Goal: Task Accomplishment & Management: Complete application form

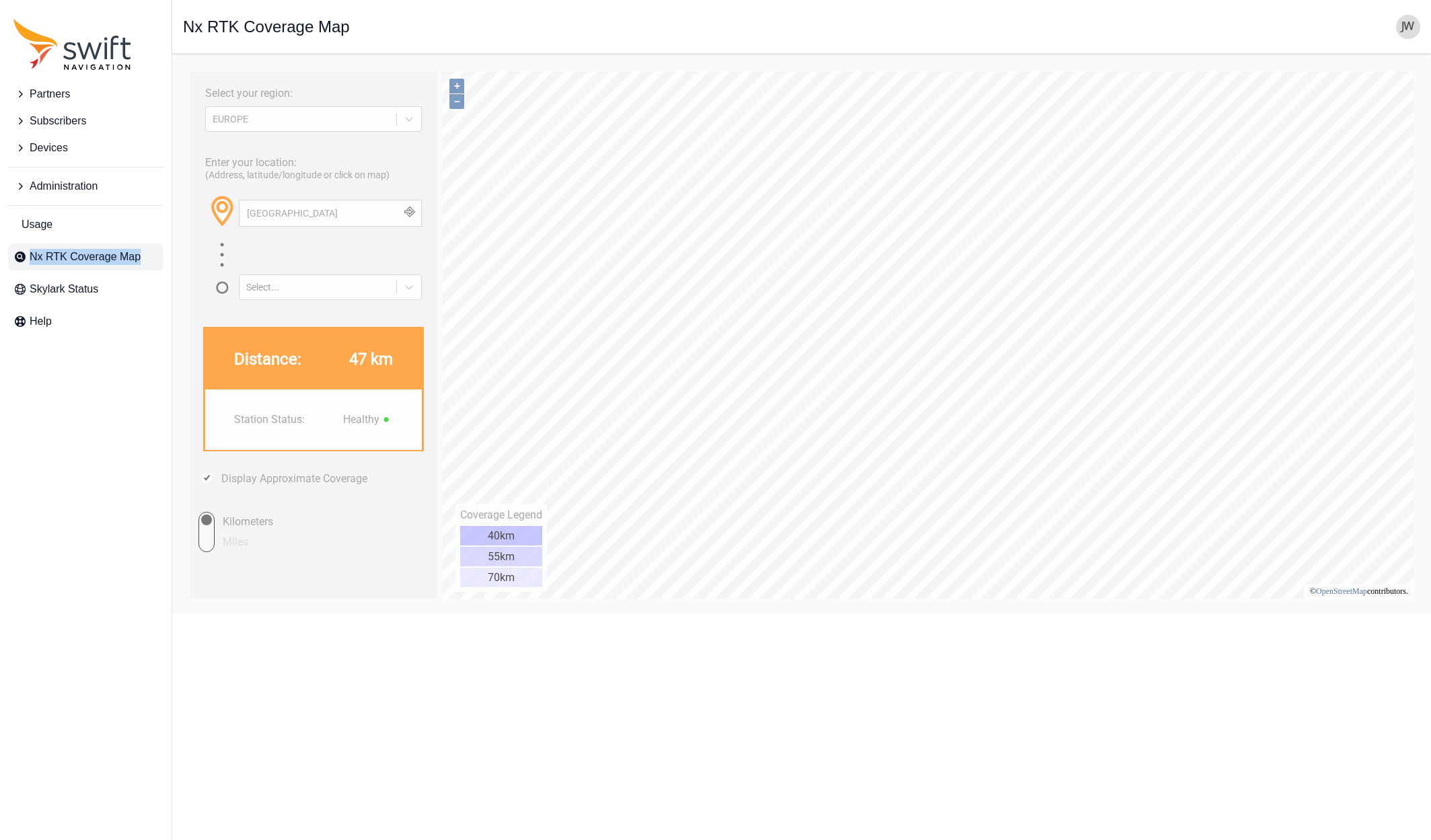
click at [44, 188] on span "Administration" at bounding box center [64, 187] width 68 height 16
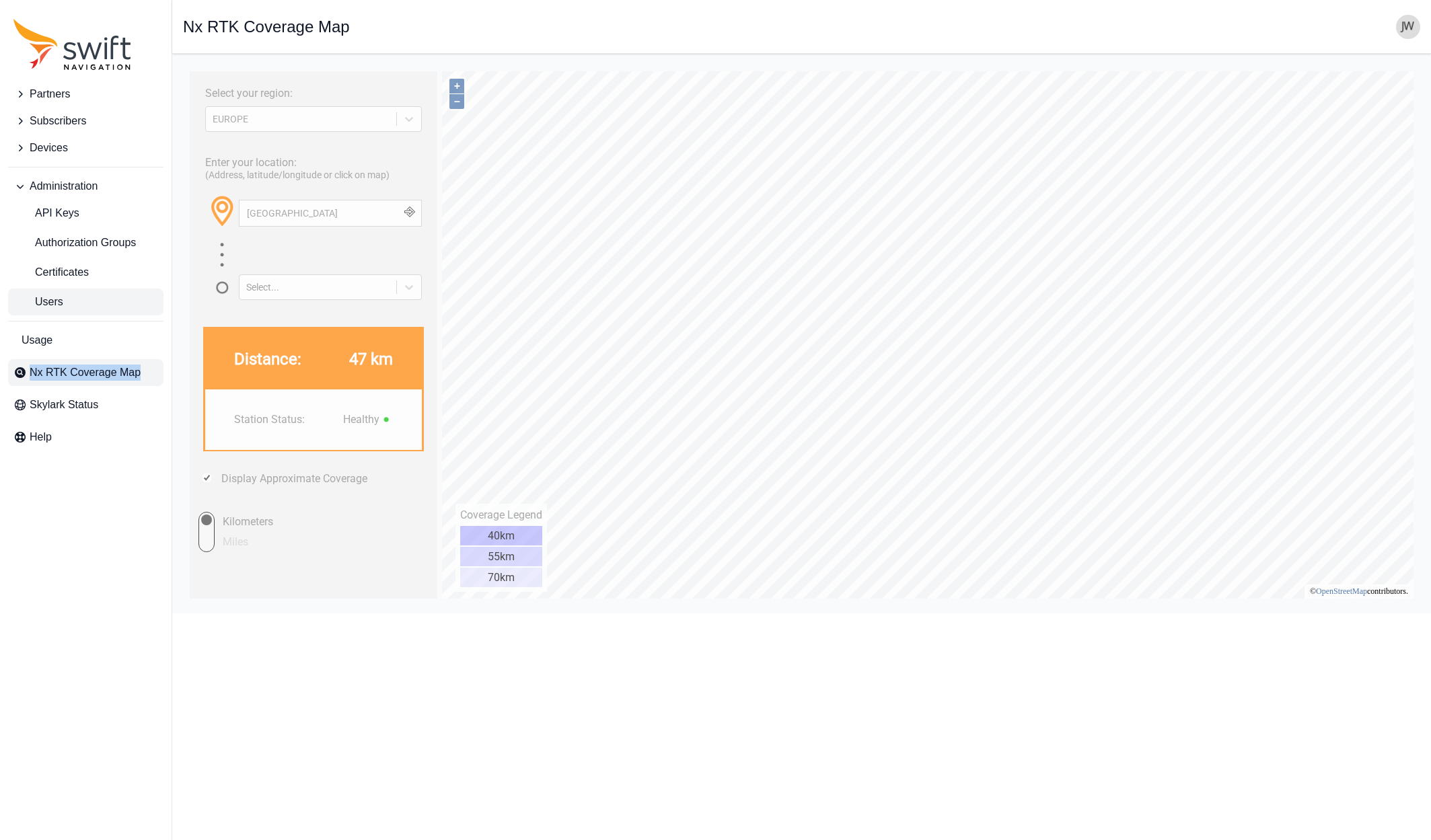
click at [44, 308] on span "Users" at bounding box center [38, 302] width 49 height 16
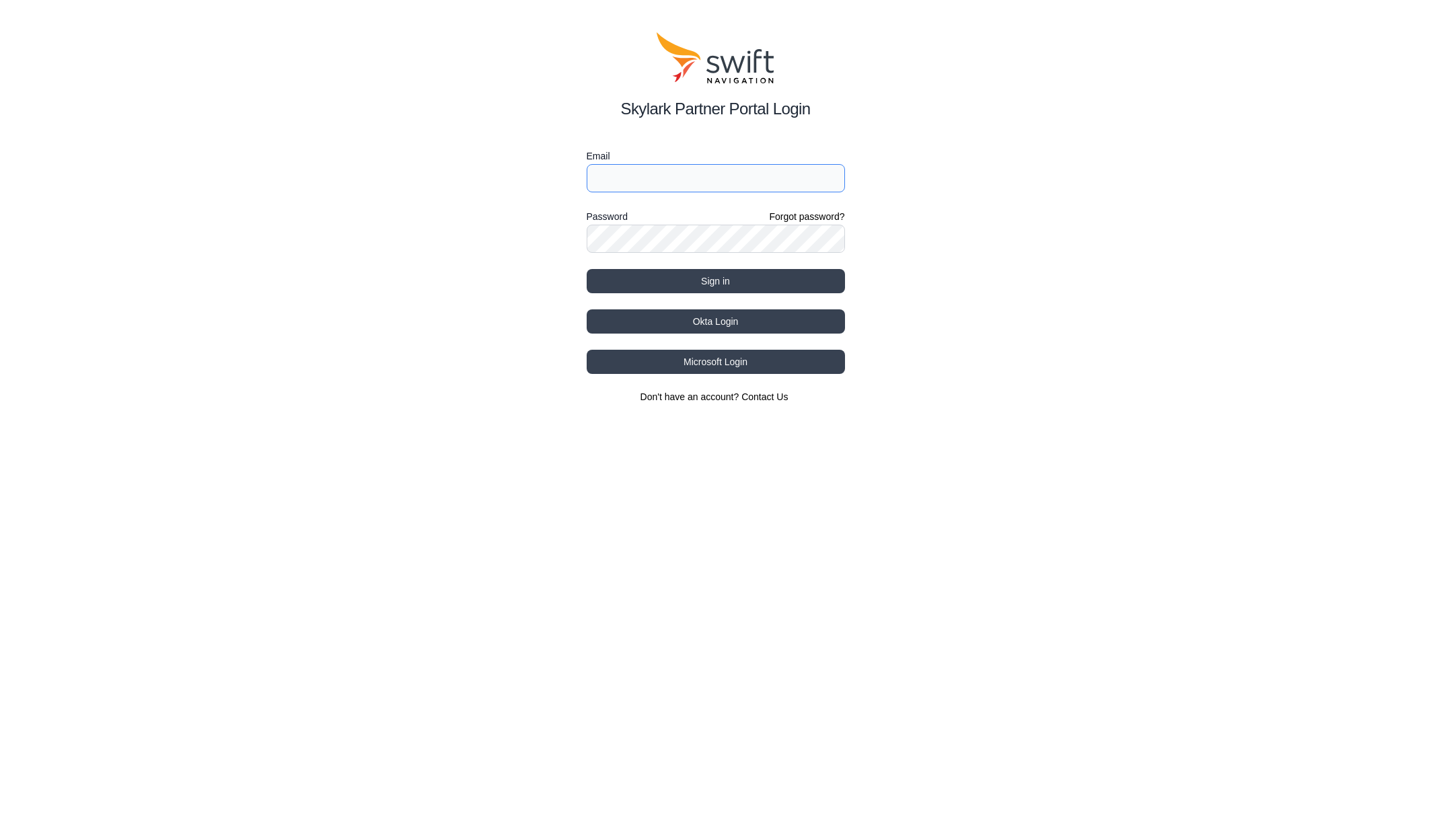
type input "[EMAIL_ADDRESS][DOMAIN_NAME]"
click at [709, 319] on button "Okta Login" at bounding box center [716, 321] width 259 height 24
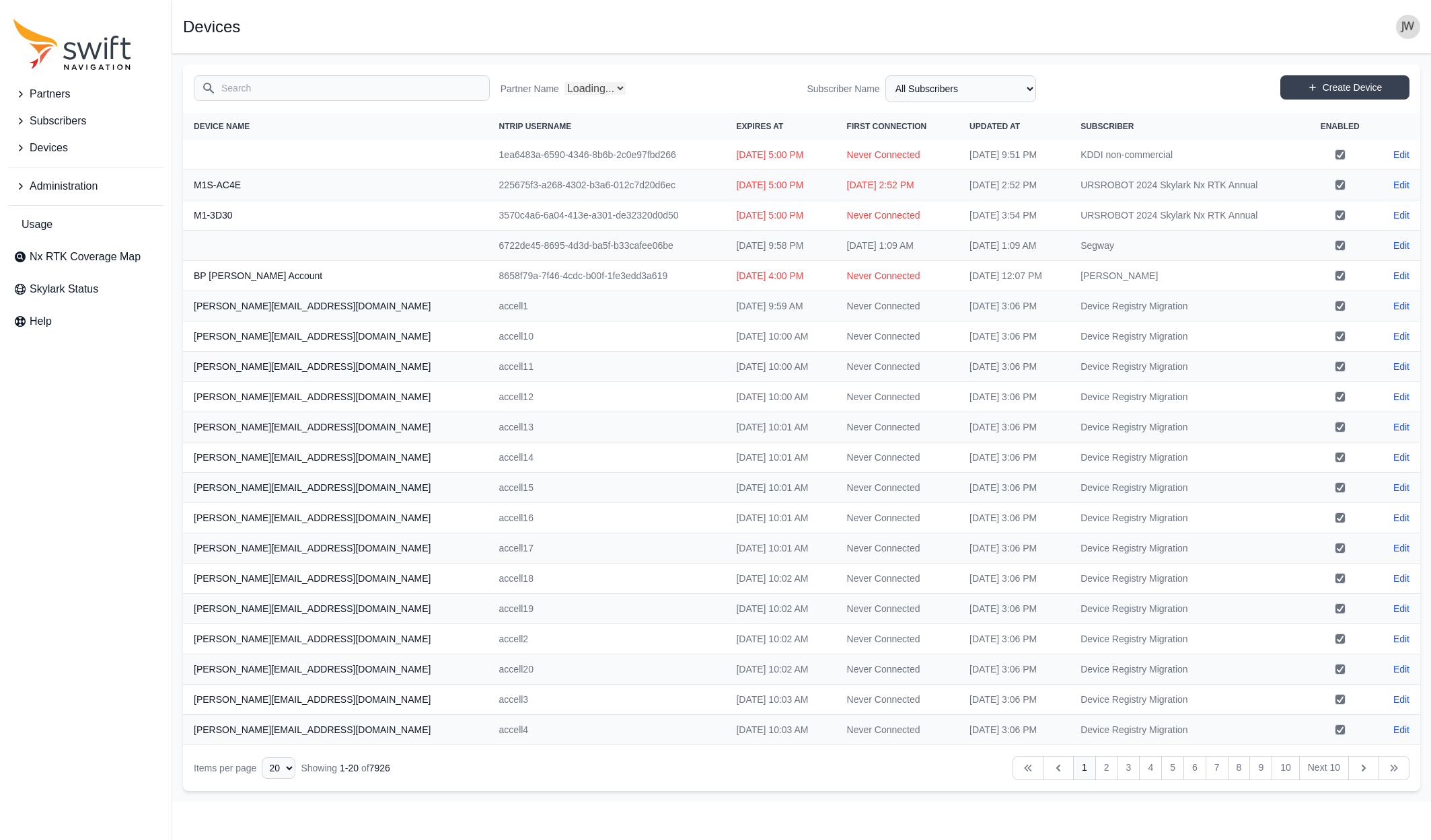
select select "Partner Name"
click at [57, 185] on span "Administration" at bounding box center [64, 187] width 68 height 16
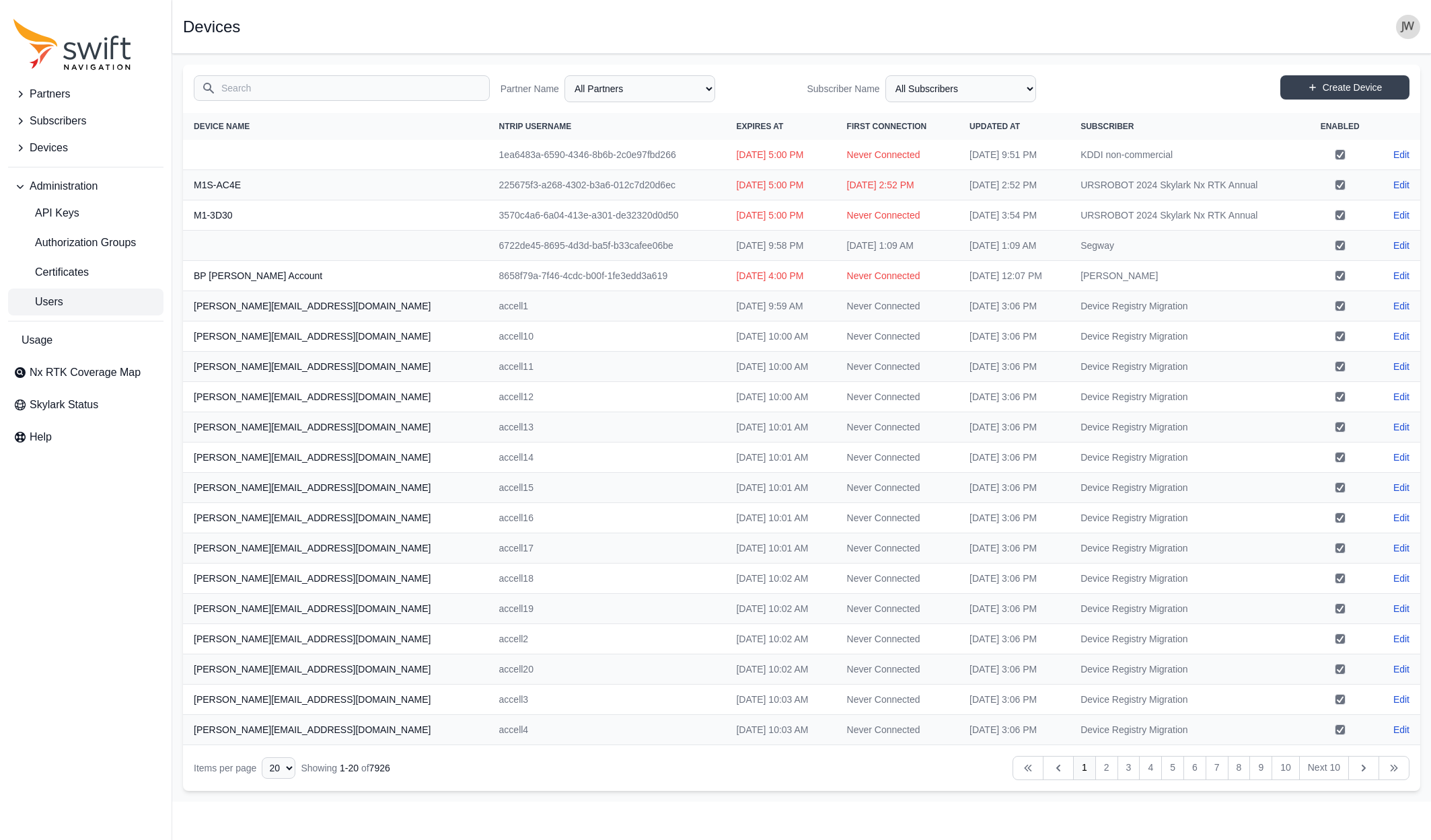
click at [48, 296] on span "Users" at bounding box center [38, 302] width 49 height 16
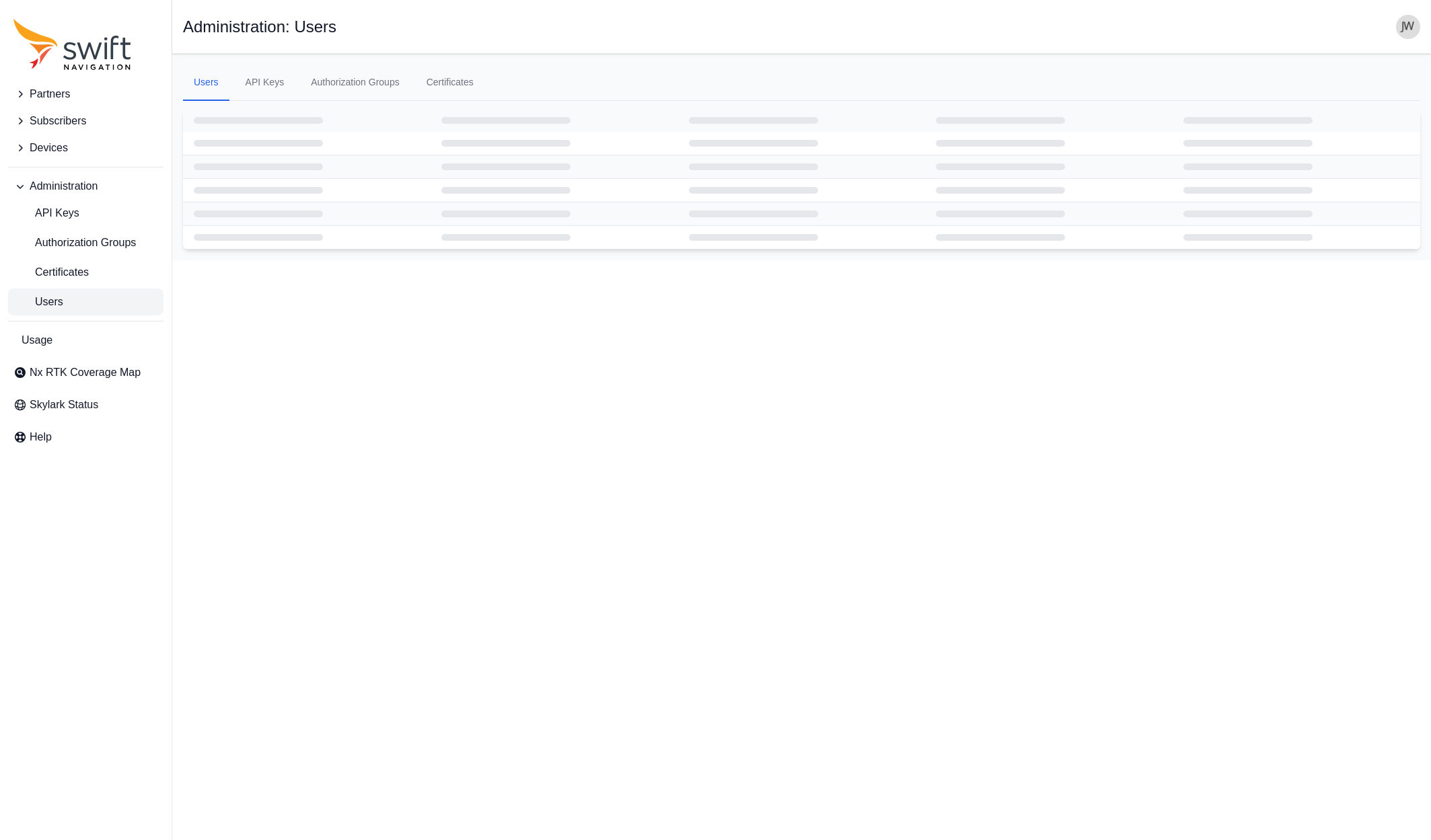
select select "ab3272ce-40d0-4c94-a524-96a758ab755c"
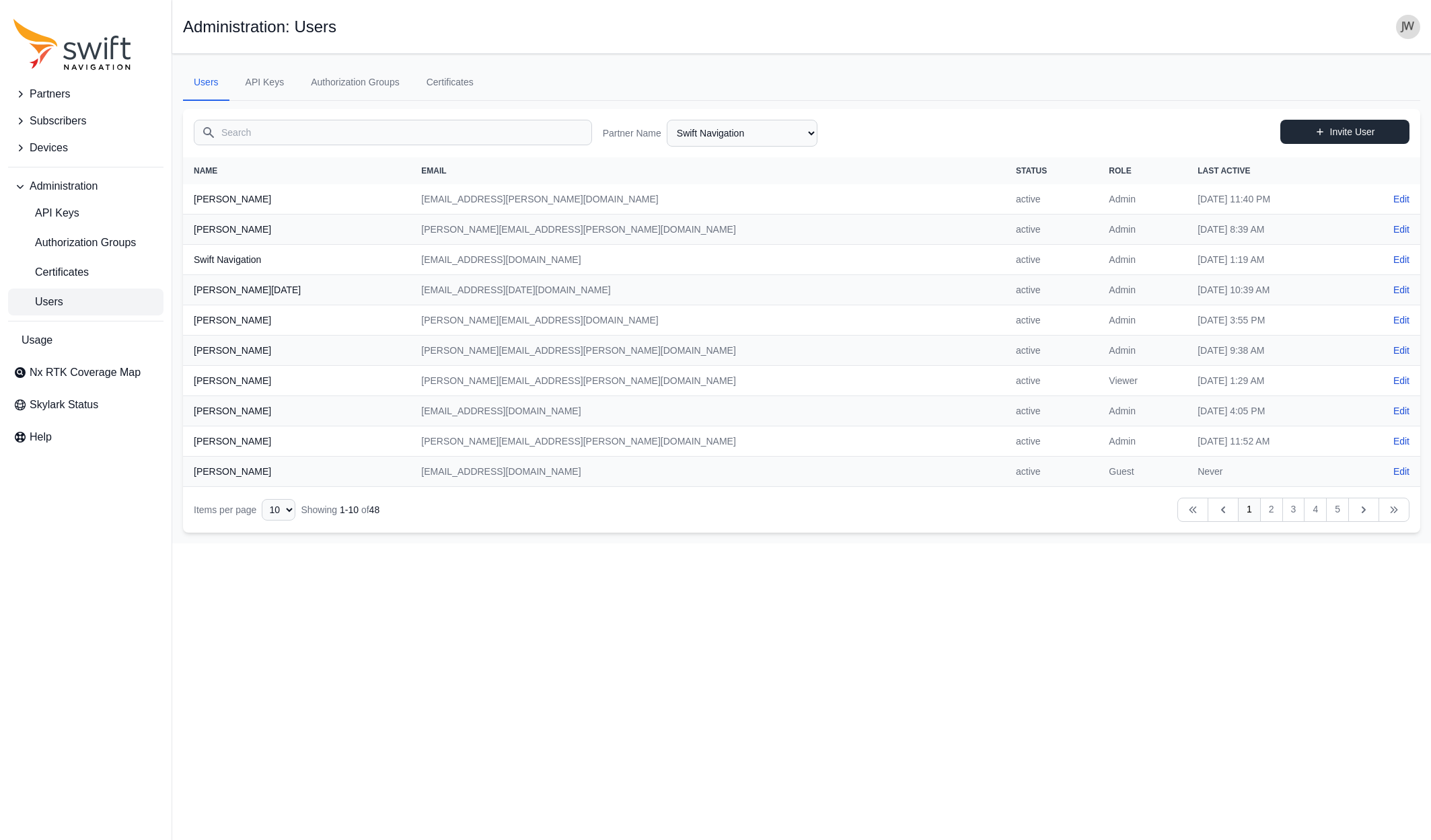
click at [1320, 131] on icon at bounding box center [1320, 132] width 9 height 9
select select "ab3272ce-40d0-4c94-a524-96a758ab755c"
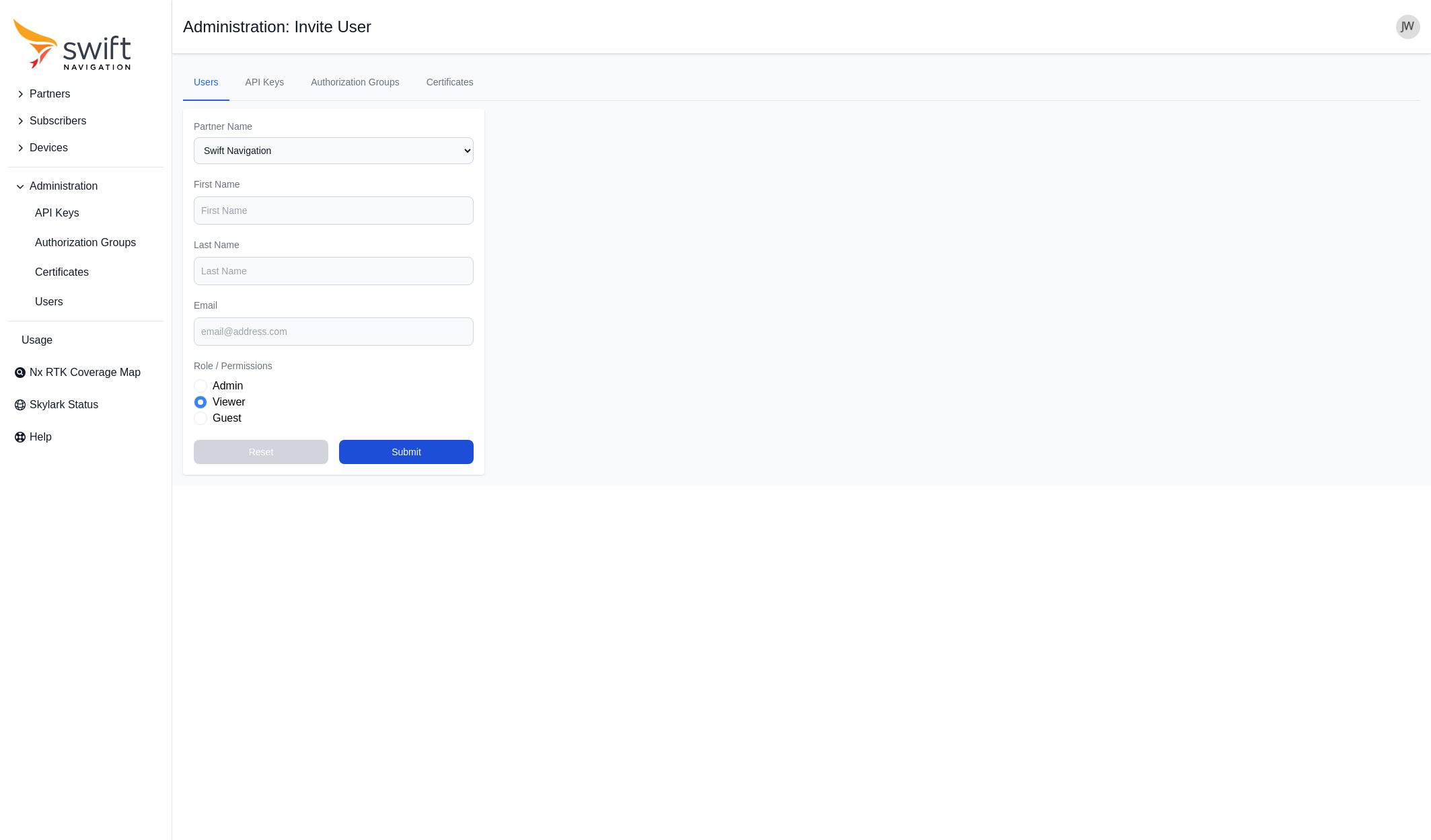
click at [64, 91] on span "Partners" at bounding box center [49, 94] width 40 height 16
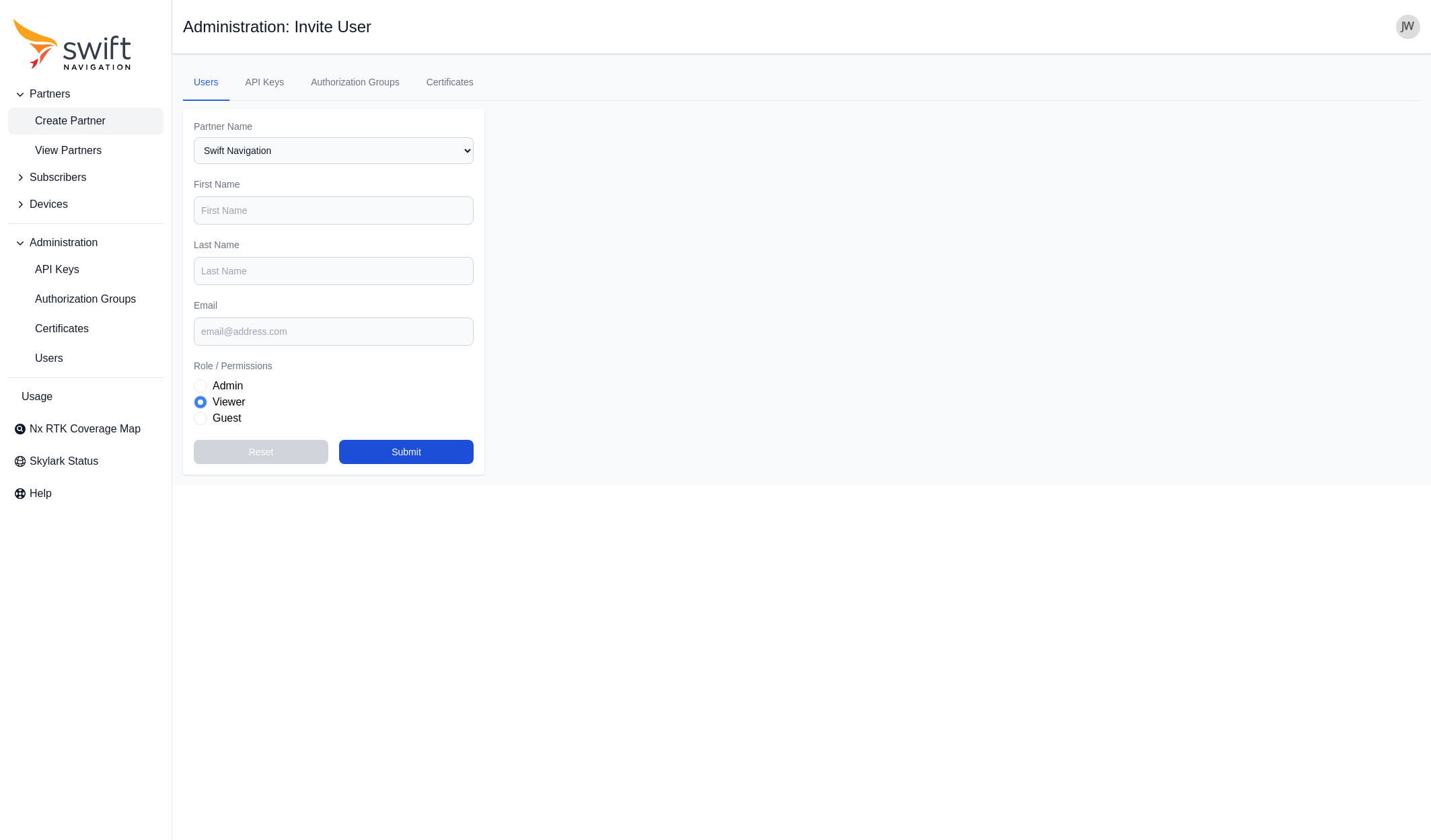
click at [58, 118] on span "Create Partner" at bounding box center [59, 121] width 92 height 16
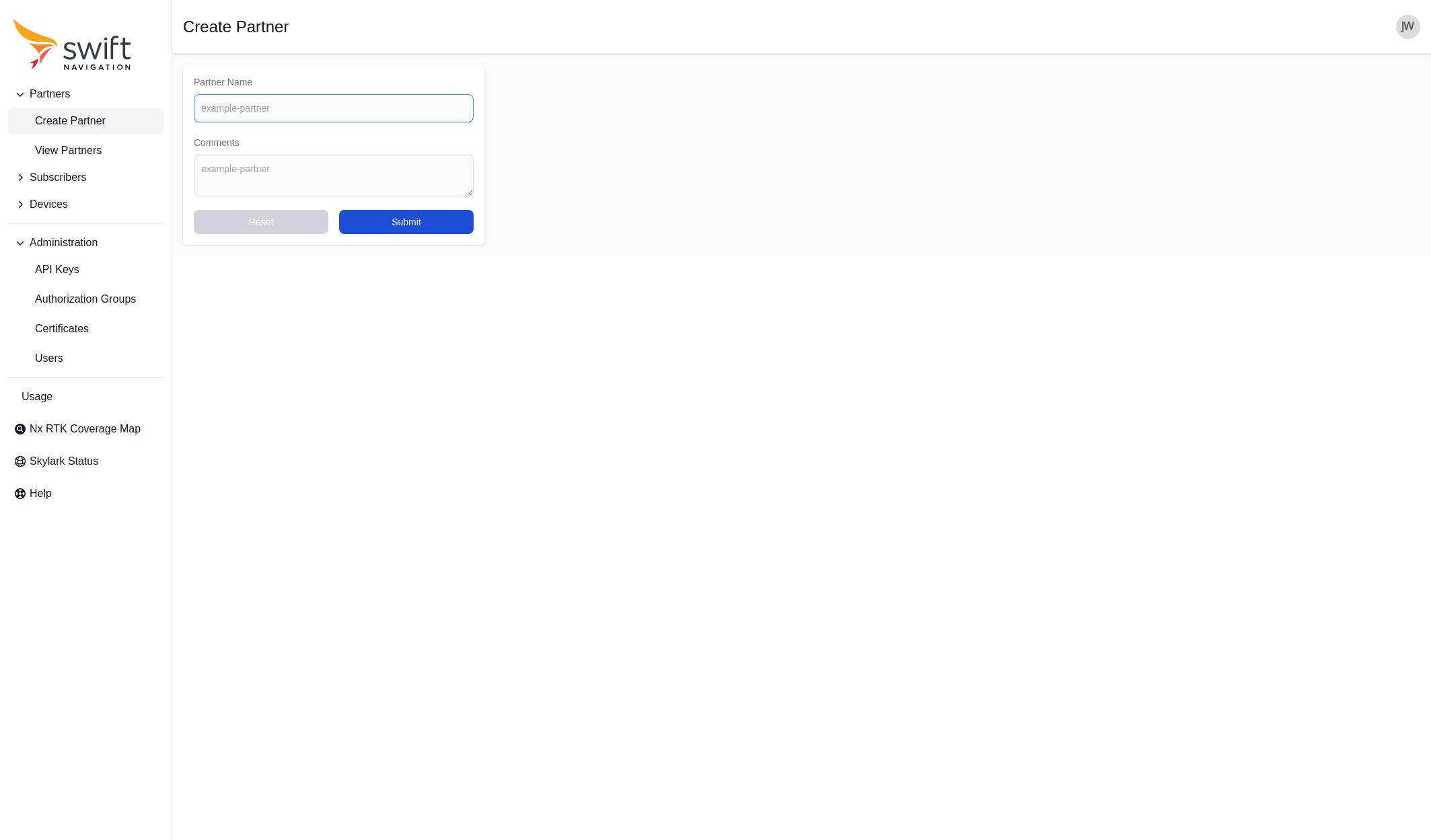
click at [259, 105] on input "Partner Name" at bounding box center [334, 108] width 280 height 28
click at [219, 107] on input "Partner Name" at bounding box center [334, 108] width 280 height 28
paste input "Stargate S.à [PERSON_NAME]"
type input "Stargate"
click at [401, 223] on button "Submit" at bounding box center [407, 222] width 135 height 24
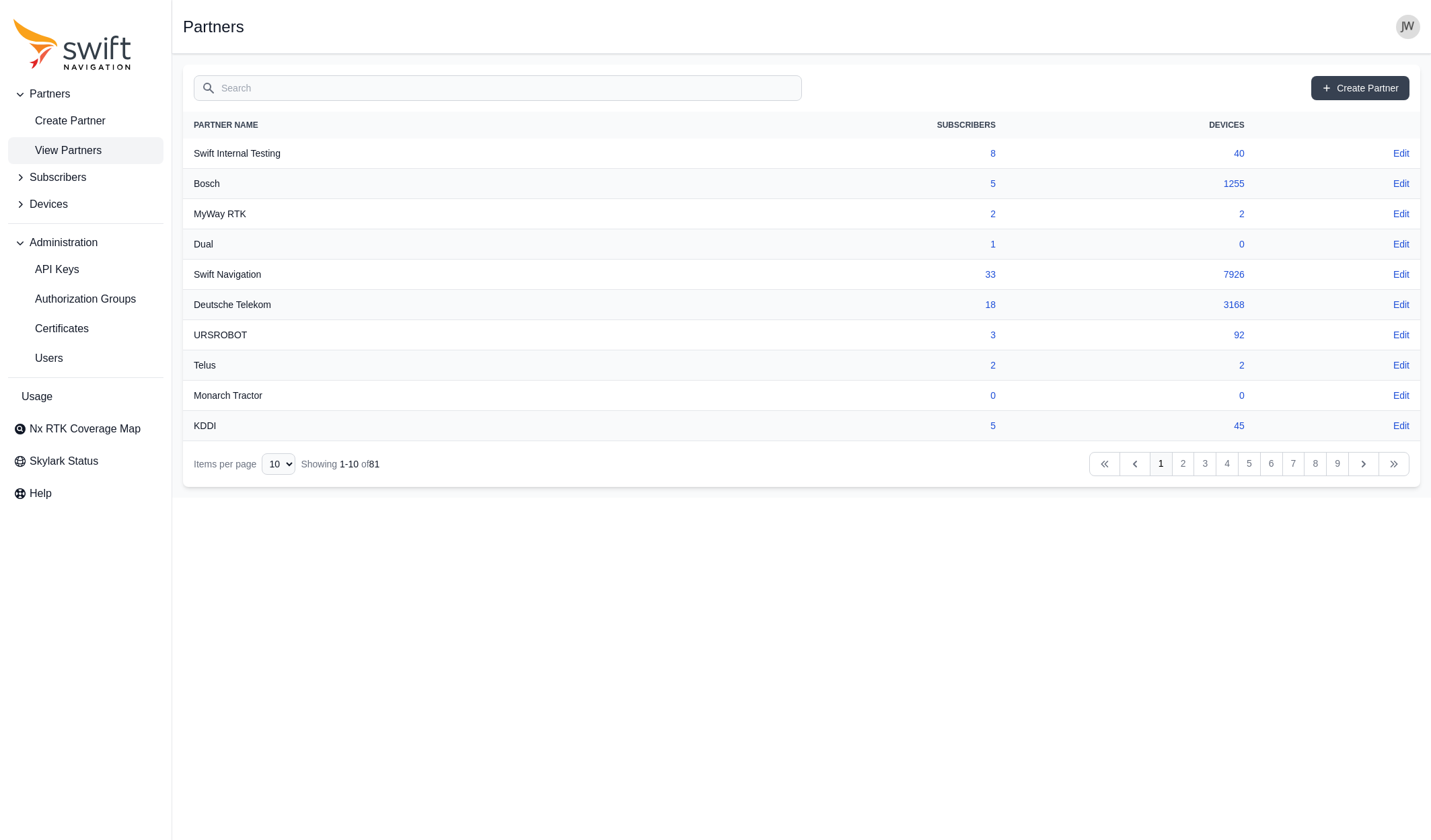
click at [259, 93] on input "Search" at bounding box center [498, 88] width 609 height 25
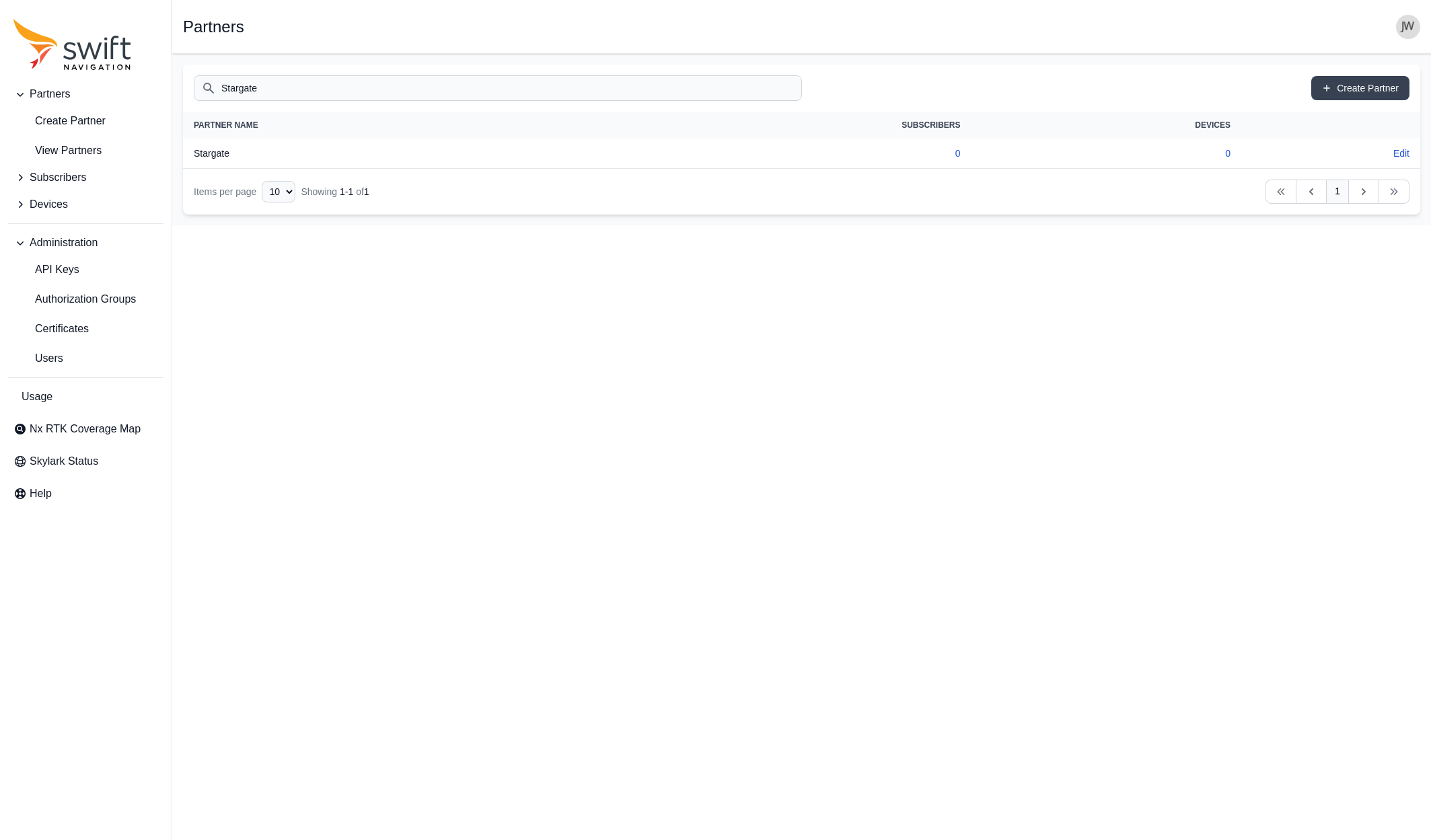
type input "Stargate"
click at [200, 152] on th "Stargate" at bounding box center [387, 153] width 408 height 31
drag, startPoint x: 208, startPoint y: 158, endPoint x: 268, endPoint y: 158, distance: 60.0
click at [208, 158] on th "Stargate" at bounding box center [387, 153] width 408 height 31
click at [55, 356] on span "Users" at bounding box center [38, 359] width 49 height 16
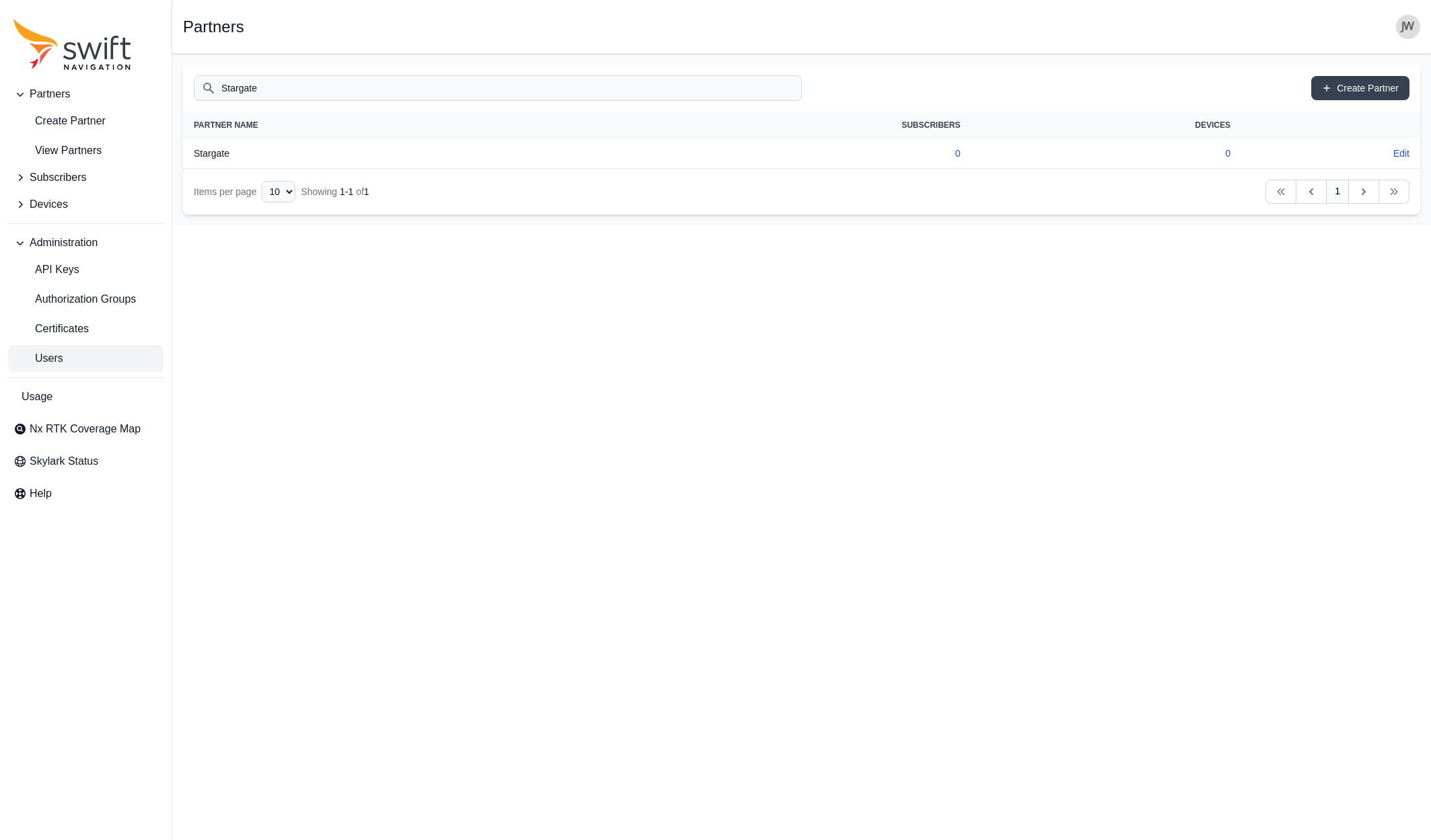
select select "ab3272ce-40d0-4c94-a524-96a758ab755c"
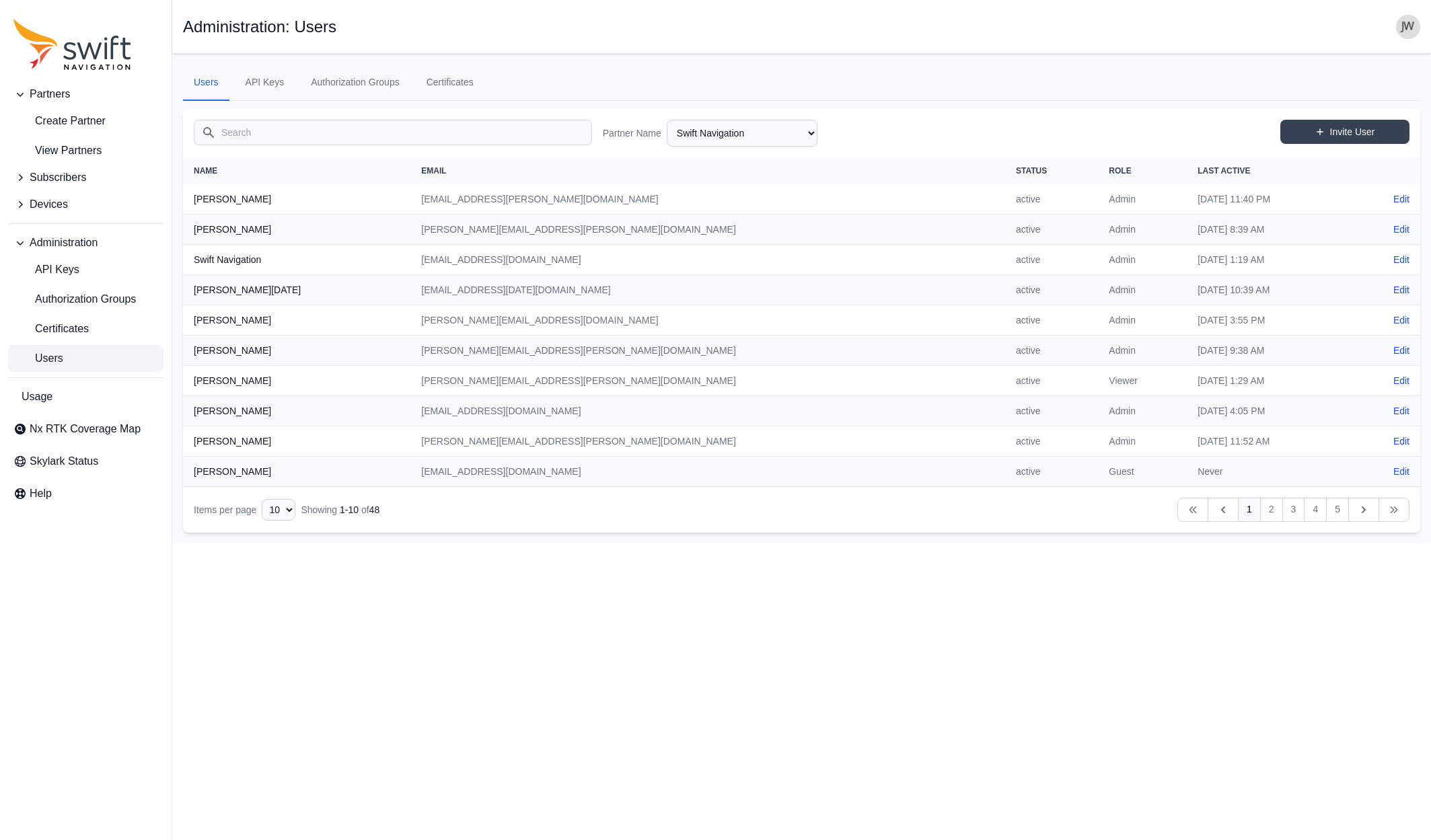
click at [448, 130] on input "Search" at bounding box center [393, 132] width 399 height 25
click at [1358, 129] on link "Invite User" at bounding box center [1345, 131] width 129 height 24
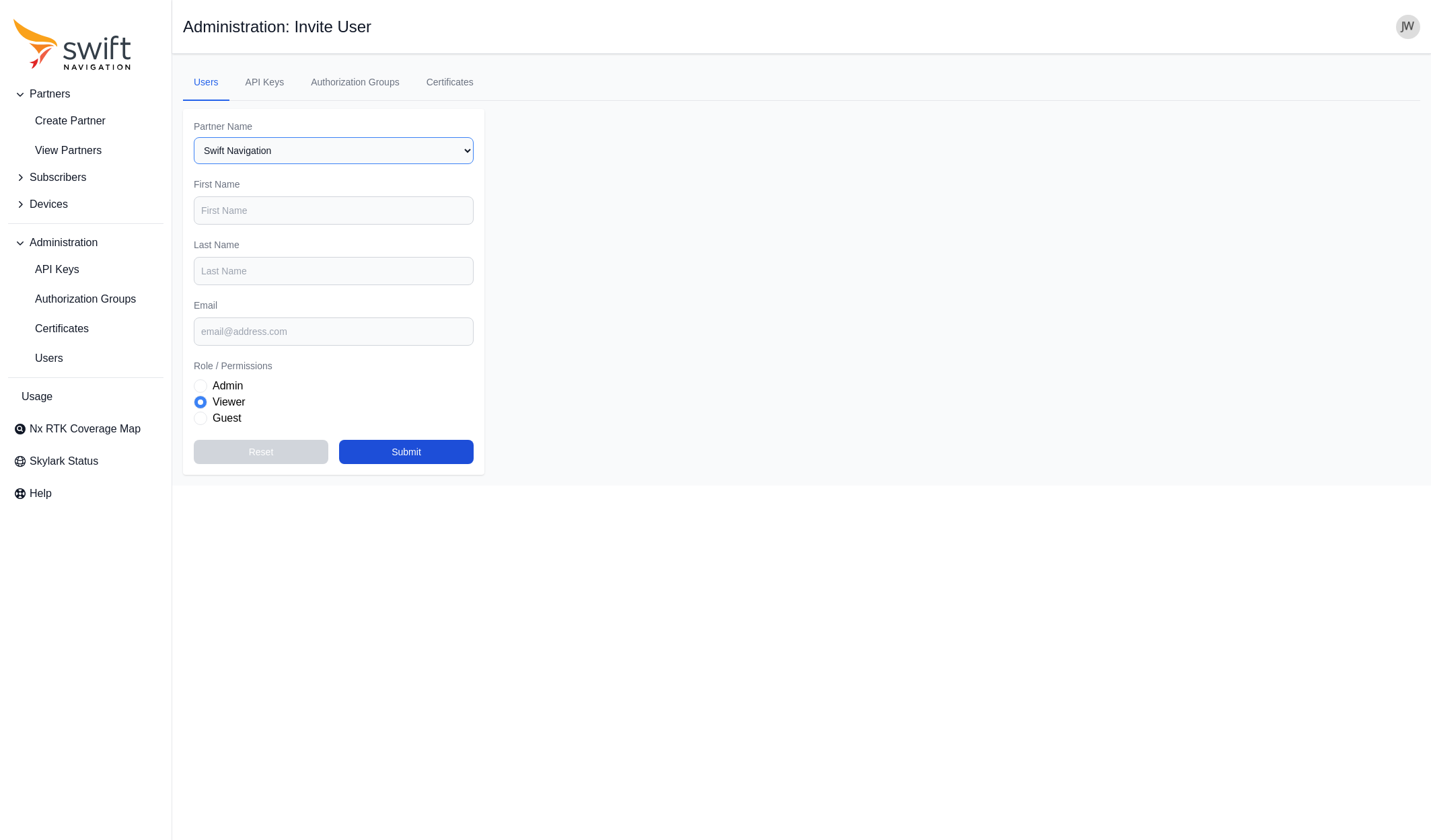
select select "73b80b18-ac56-4d19-b241-c78ed2e46ced"
paste input "[PERSON_NAME]"
type input "[PERSON_NAME]"
type input "Kislenko"
paste input "[PERSON_NAME][EMAIL_ADDRESS][DOMAIN_NAME]"
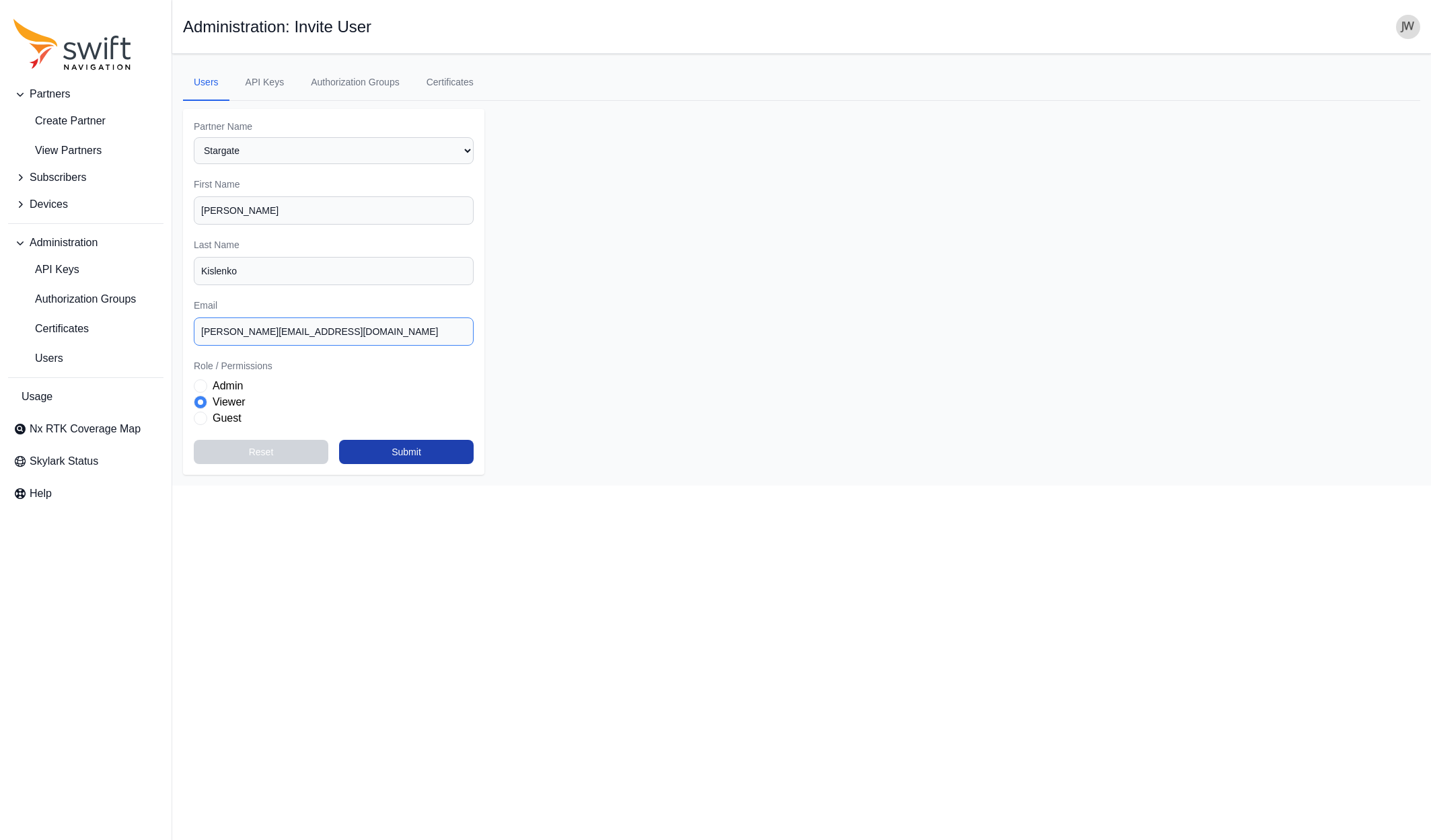
type input "[PERSON_NAME][EMAIL_ADDRESS][DOMAIN_NAME]"
click at [417, 440] on button "Submit" at bounding box center [407, 451] width 135 height 24
select select "73b80b18-ac56-4d19-b241-c78ed2e46ced"
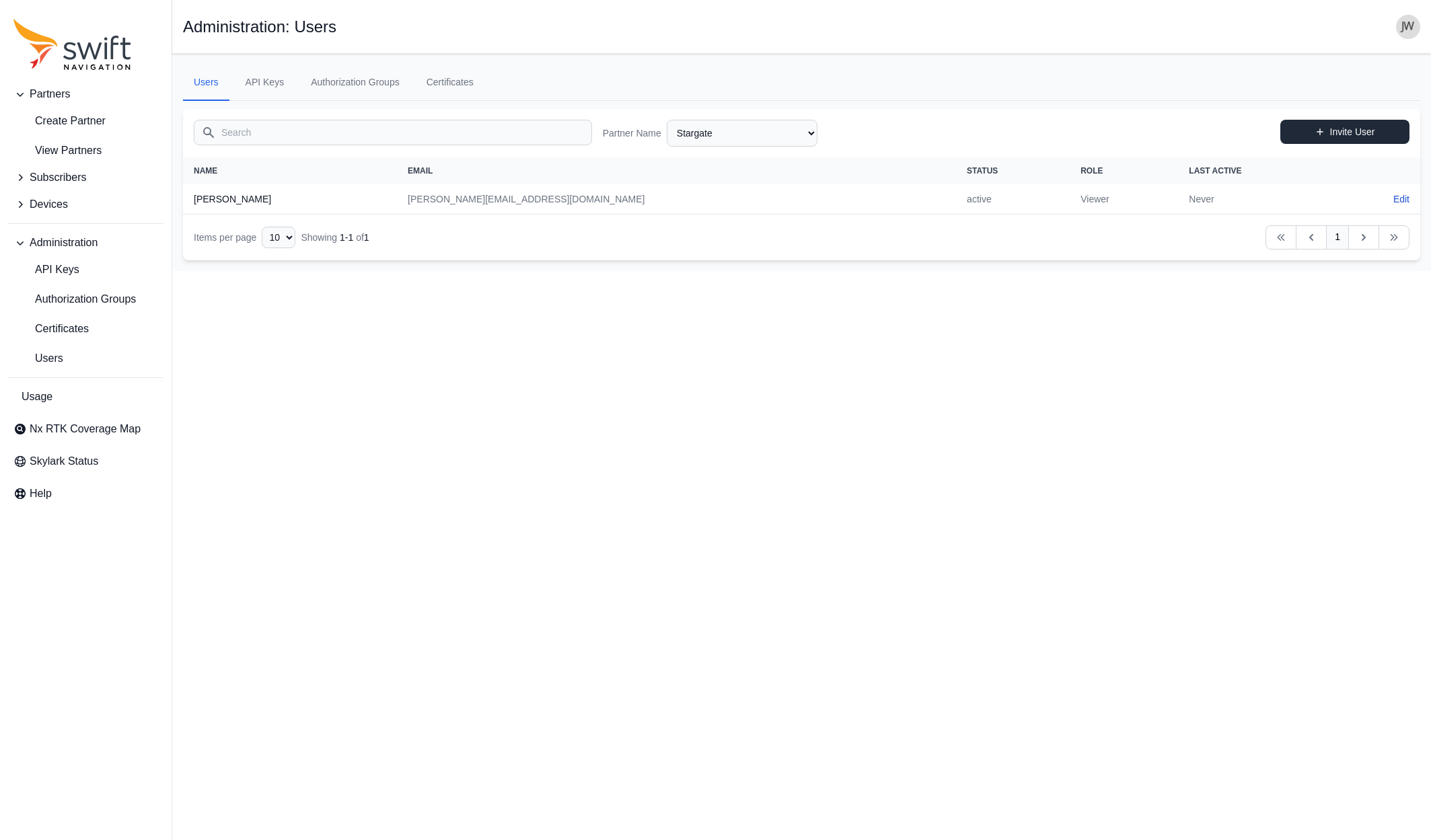
click at [1312, 128] on link "Invite User" at bounding box center [1345, 131] width 129 height 24
select select "73b80b18-ac56-4d19-b241-c78ed2e46ced"
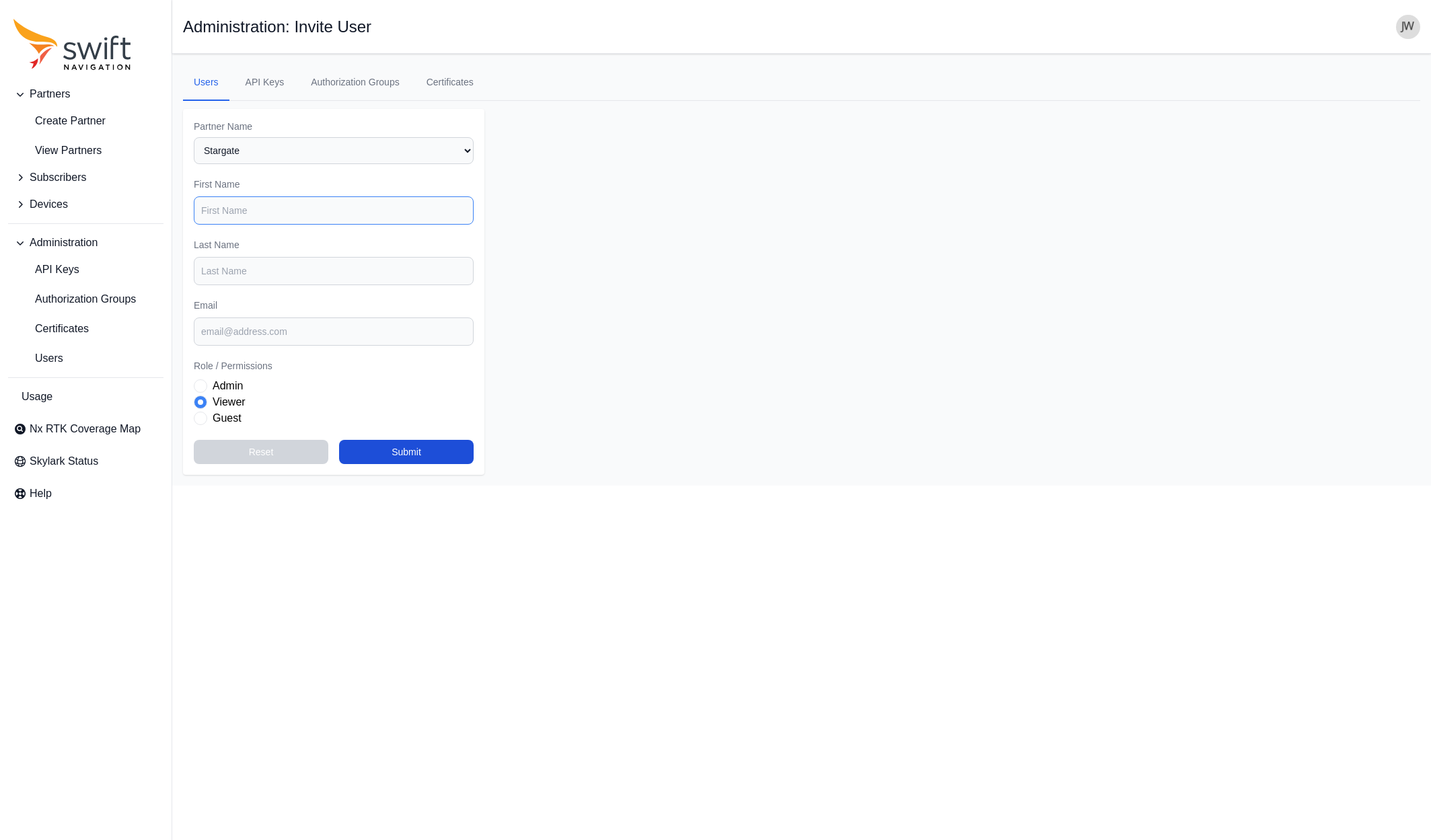
click at [236, 204] on input "First Name" at bounding box center [334, 210] width 280 height 28
type input "[PERSON_NAME]"
paste input "[PERSON_NAME]"
type input "[PERSON_NAME]"
paste input "[PERSON_NAME][EMAIL_ADDRESS][DOMAIN_NAME]"
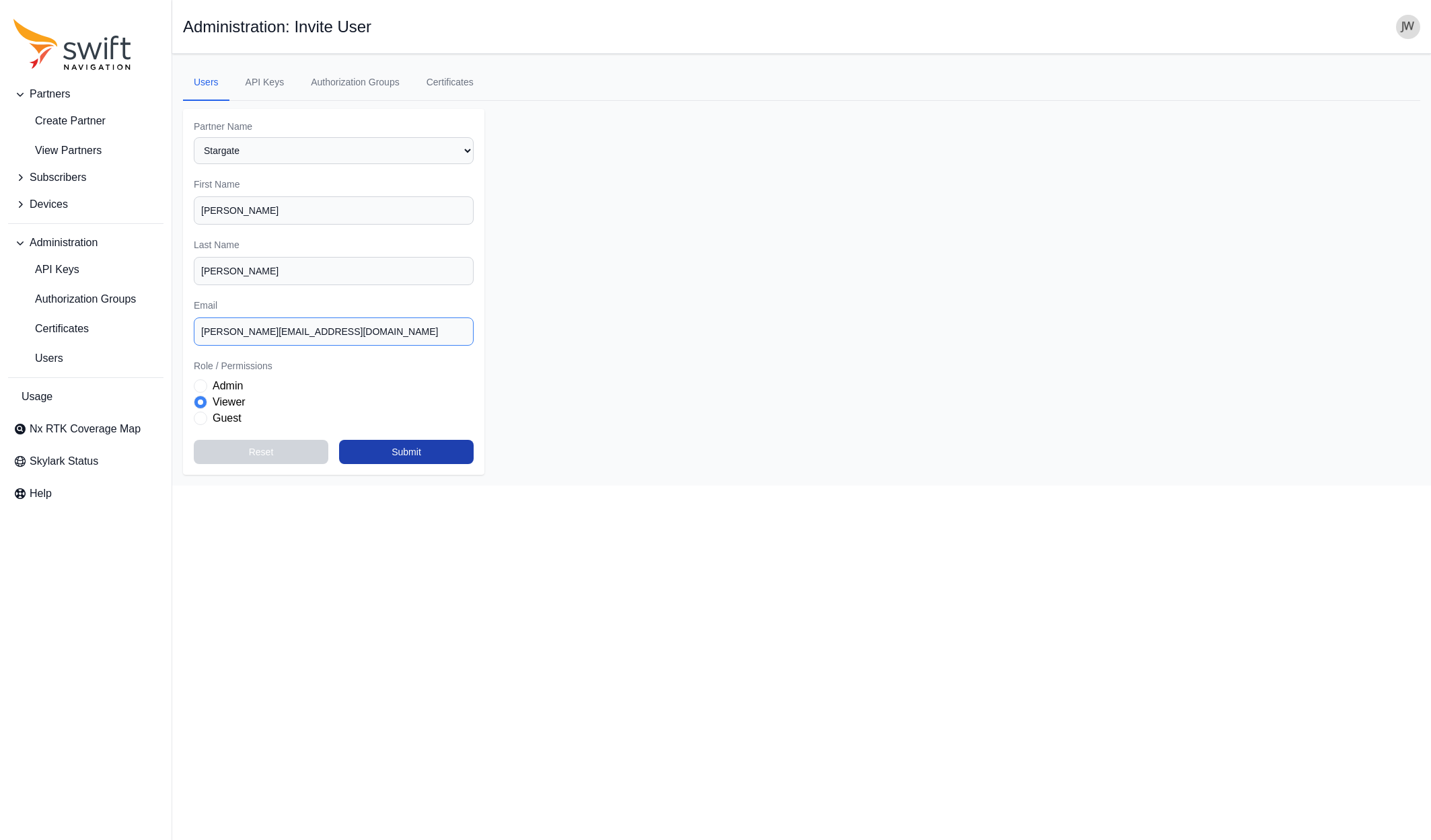
type input "[PERSON_NAME][EMAIL_ADDRESS][DOMAIN_NAME]"
click at [417, 440] on button "Submit" at bounding box center [407, 451] width 135 height 24
select select "73b80b18-ac56-4d19-b241-c78ed2e46ced"
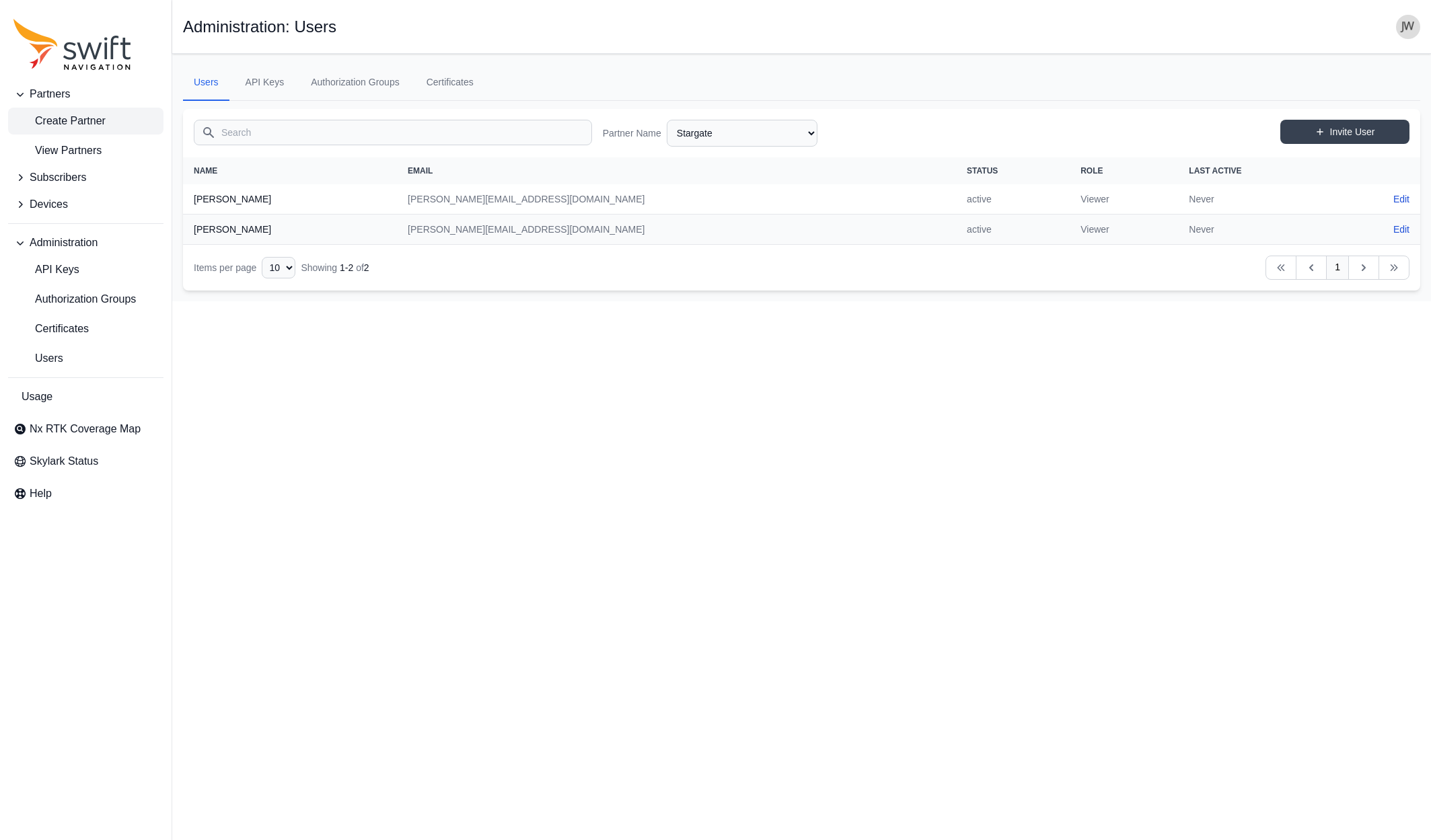
click at [64, 119] on span "Create Partner" at bounding box center [59, 121] width 92 height 16
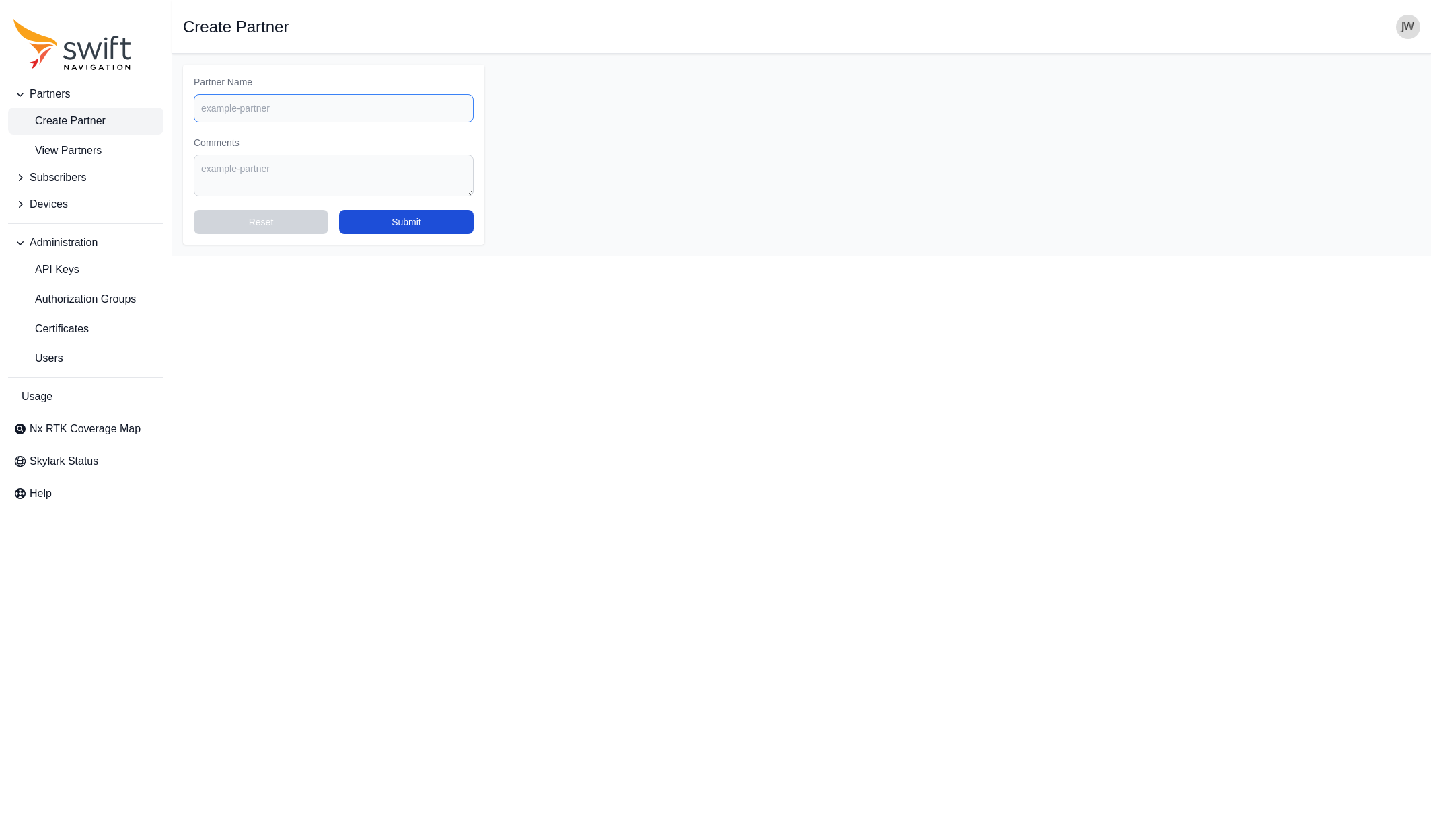
click at [254, 108] on input "Partner Name" at bounding box center [334, 108] width 280 height 28
type input "MRZ Solutions"
click at [380, 226] on button "Submit" at bounding box center [407, 222] width 135 height 24
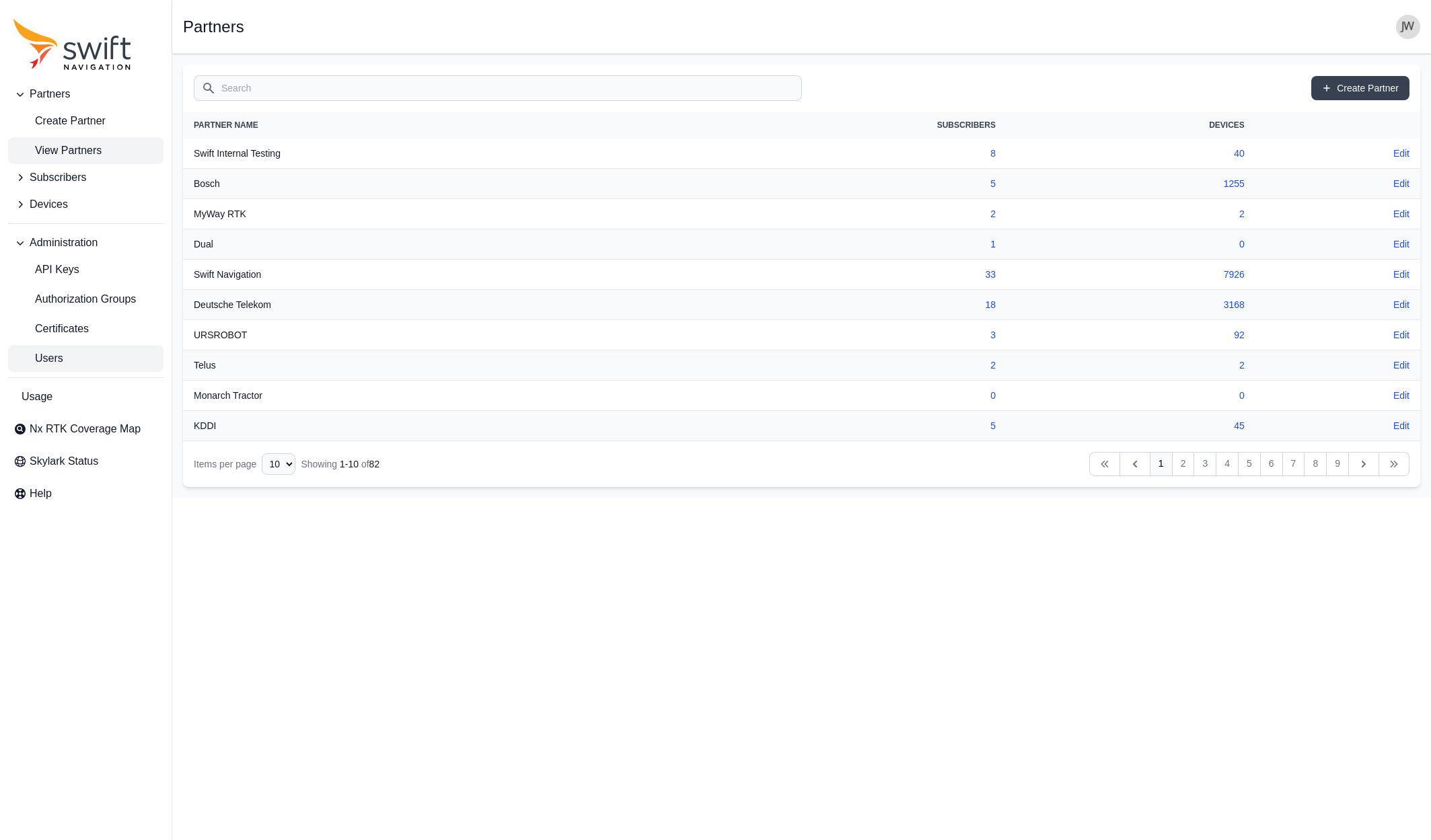
click at [56, 355] on span "Users" at bounding box center [38, 359] width 49 height 16
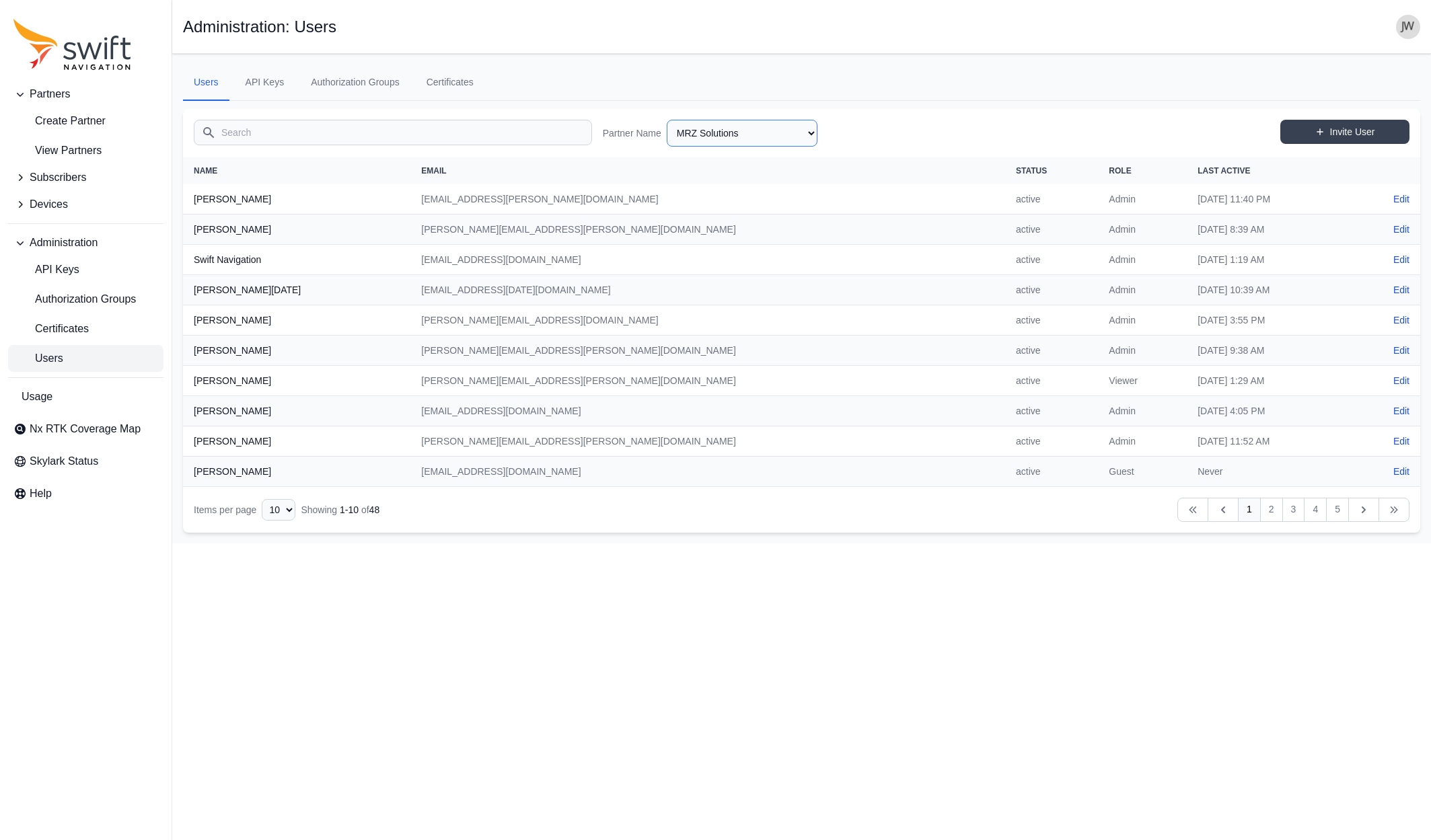
select select "6bcfebb4-f3ae-46b9-b739-080012ca68d7"
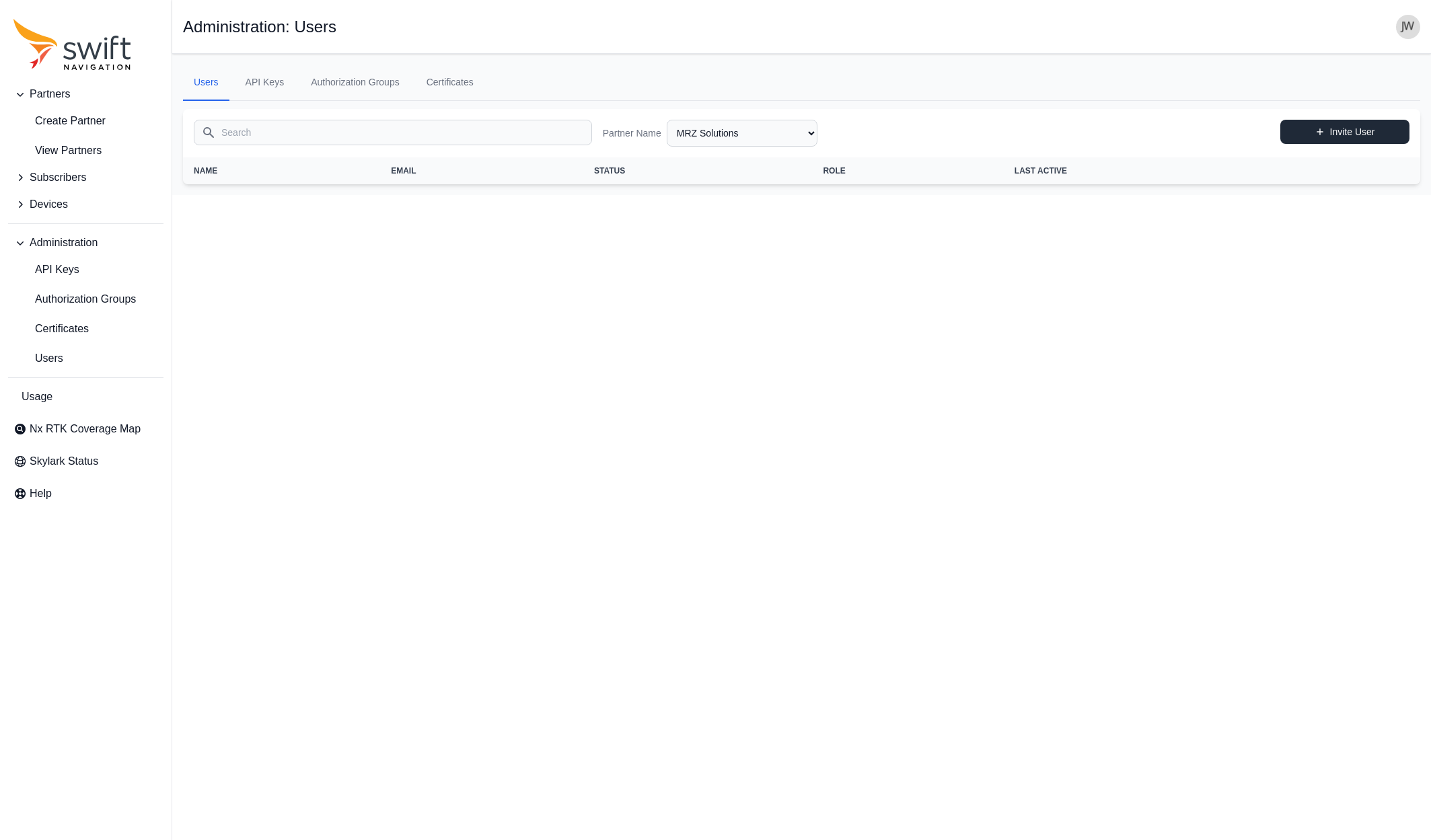
click at [1323, 126] on link "Invite User" at bounding box center [1345, 131] width 129 height 24
select select "6bcfebb4-f3ae-46b9-b739-080012ca68d7"
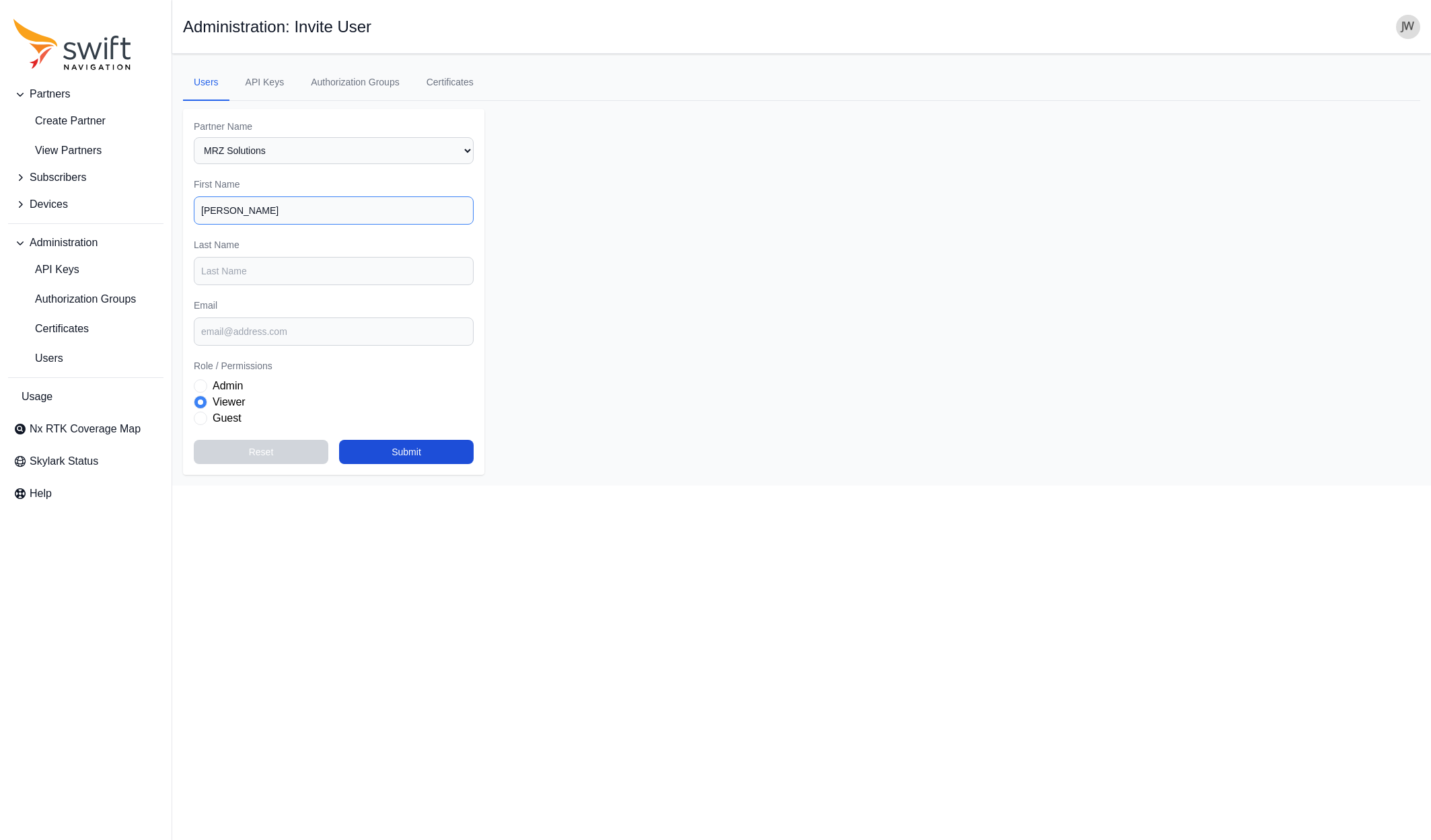
type input "[PERSON_NAME]"
paste input "[PERSON_NAME][EMAIL_ADDRESS][DOMAIN_NAME]"
type input "[PERSON_NAME][EMAIL_ADDRESS][DOMAIN_NAME]"
click at [393, 440] on button "Submit" at bounding box center [407, 451] width 135 height 24
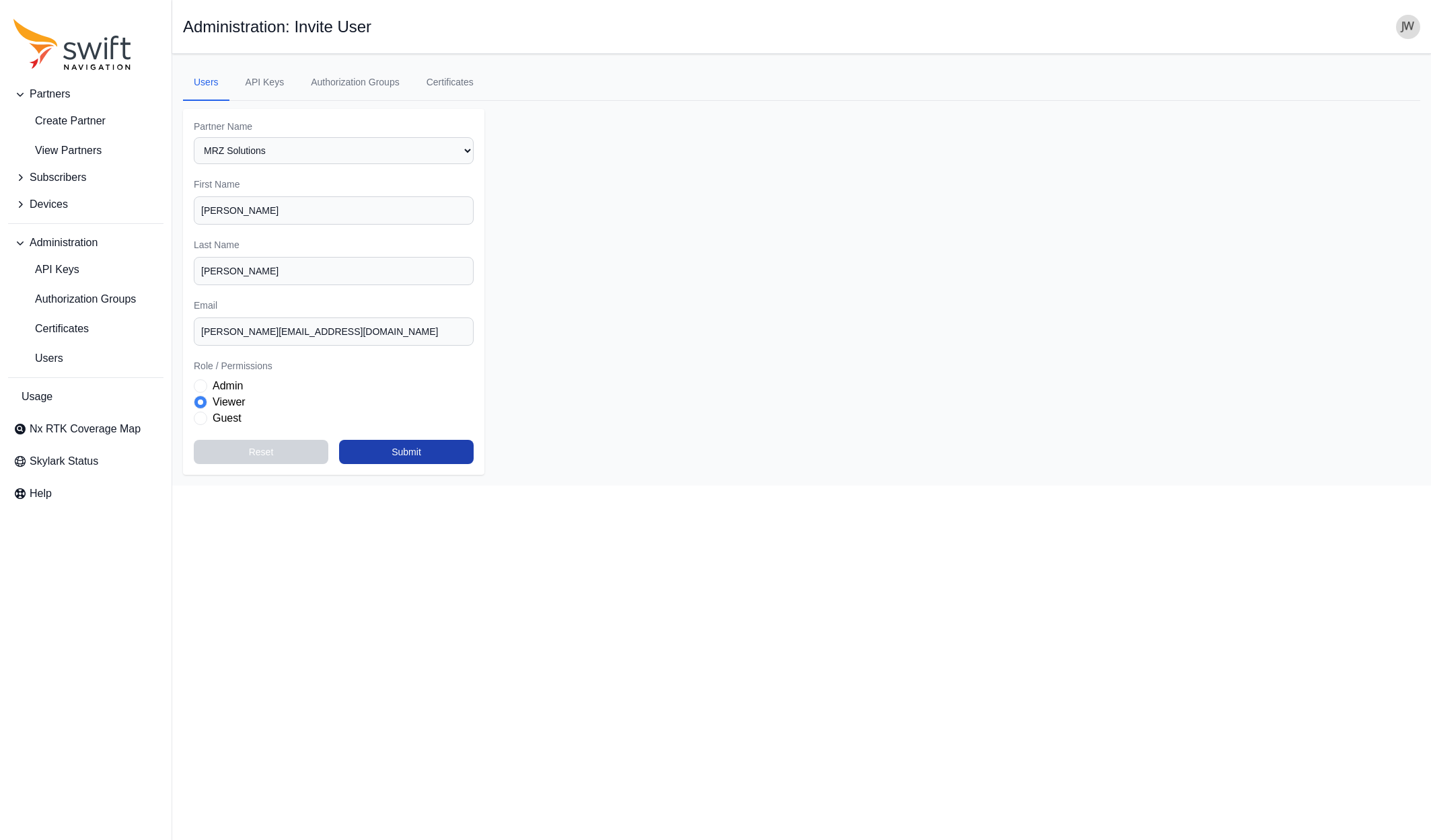
select select "6bcfebb4-f3ae-46b9-b739-080012ca68d7"
